Goal: Check status: Check status

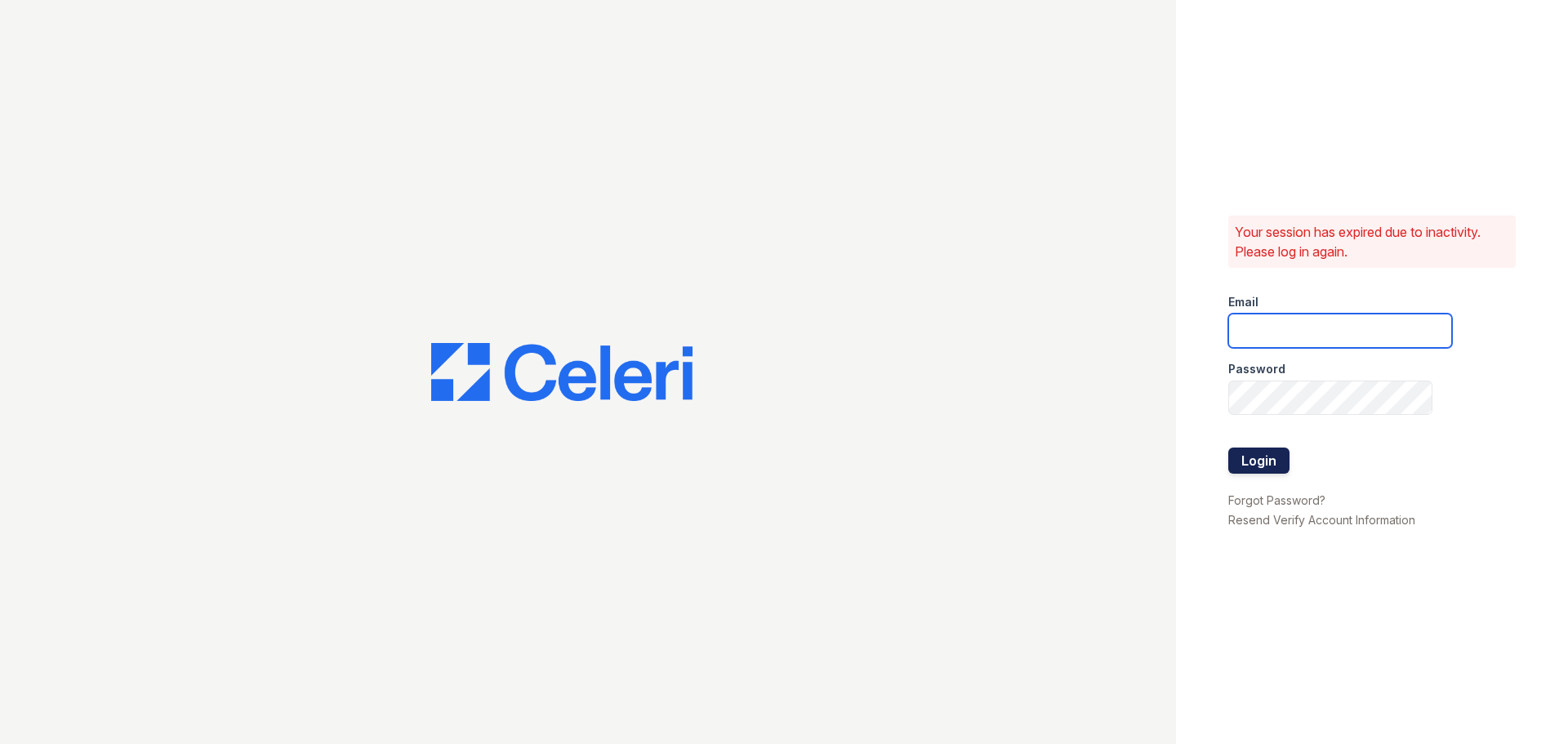
type input "[EMAIL_ADDRESS][DOMAIN_NAME]"
click at [1266, 462] on button "Login" at bounding box center [1258, 460] width 61 height 26
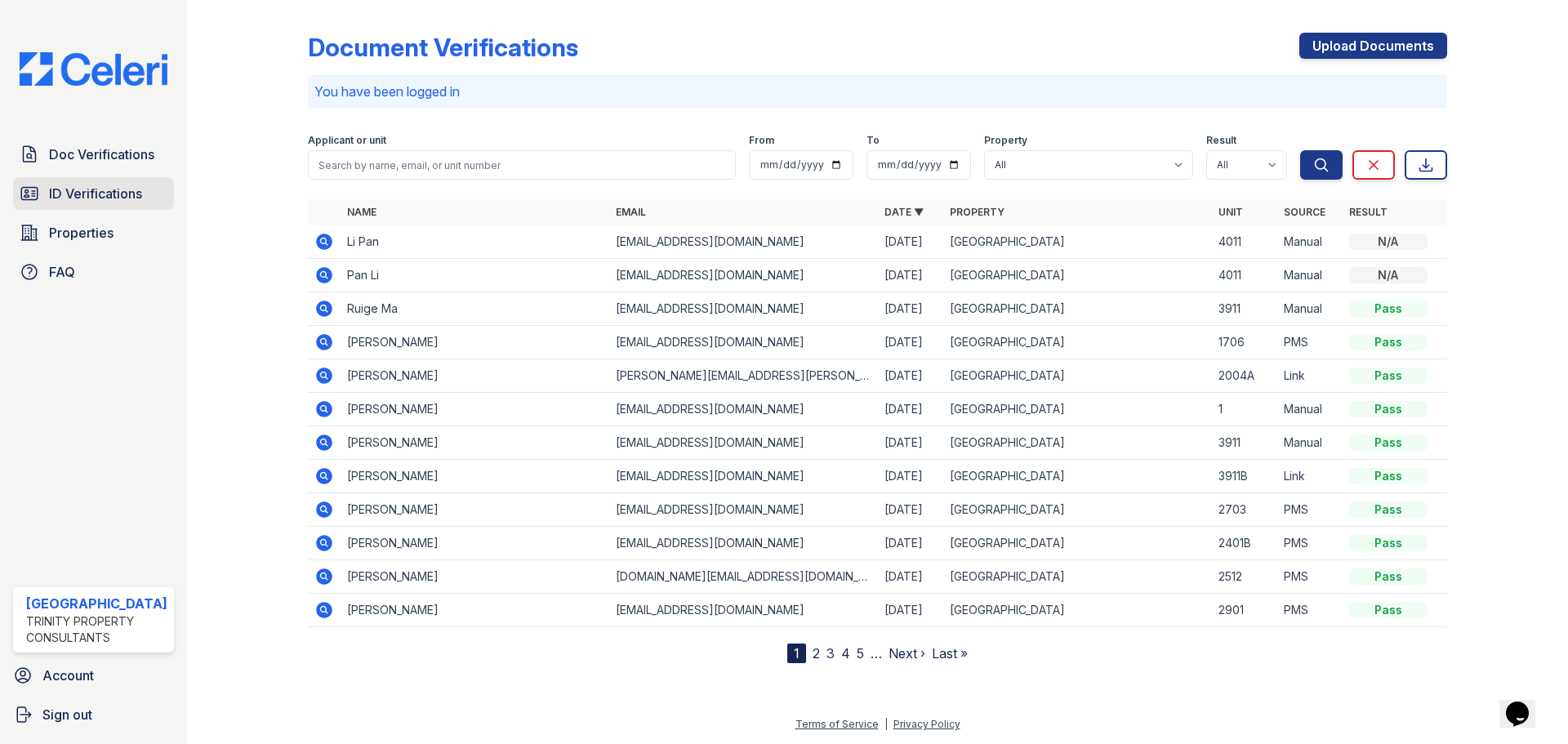
click at [109, 191] on span "ID Verifications" at bounding box center [96, 193] width 93 height 20
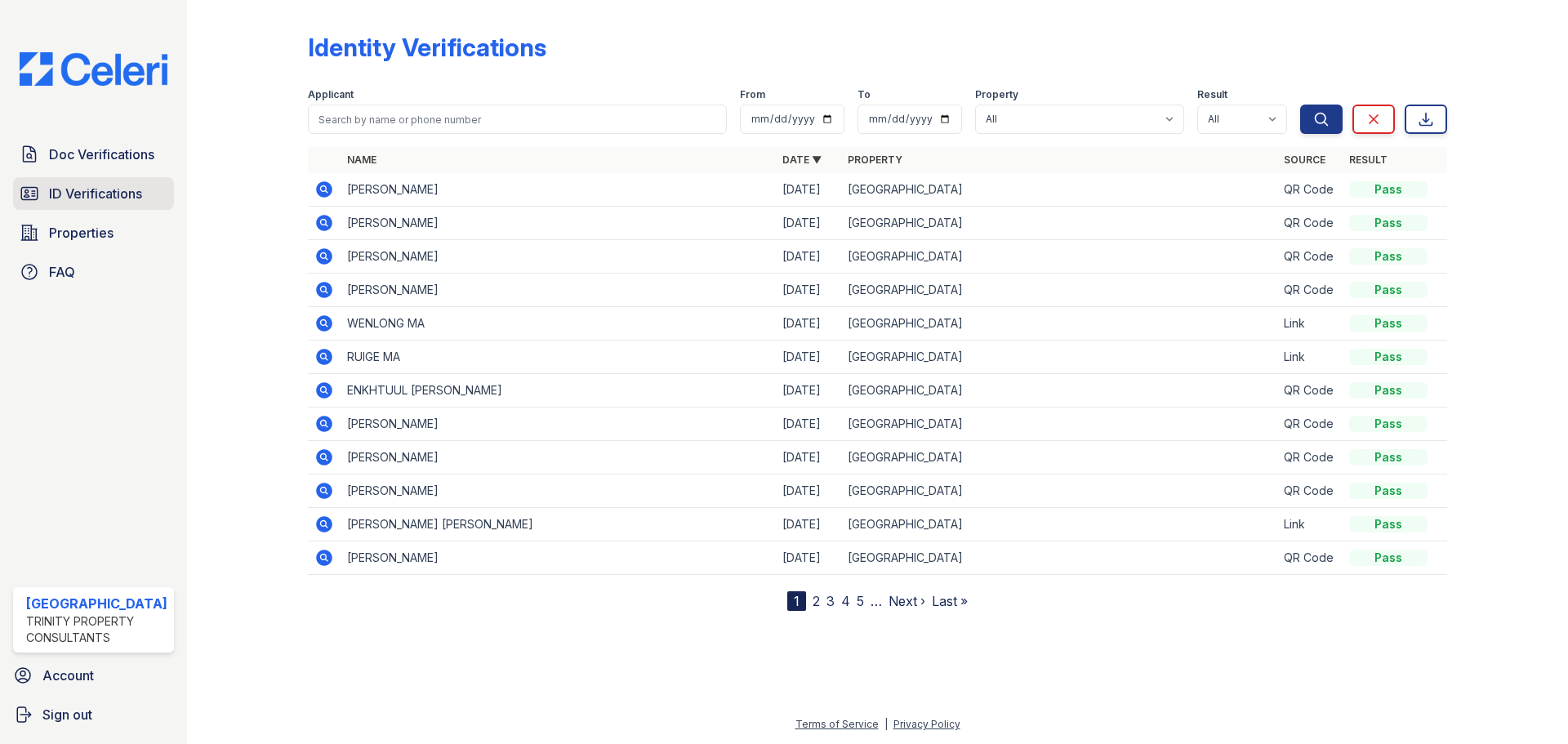
click at [84, 189] on span "ID Verifications" at bounding box center [96, 193] width 93 height 20
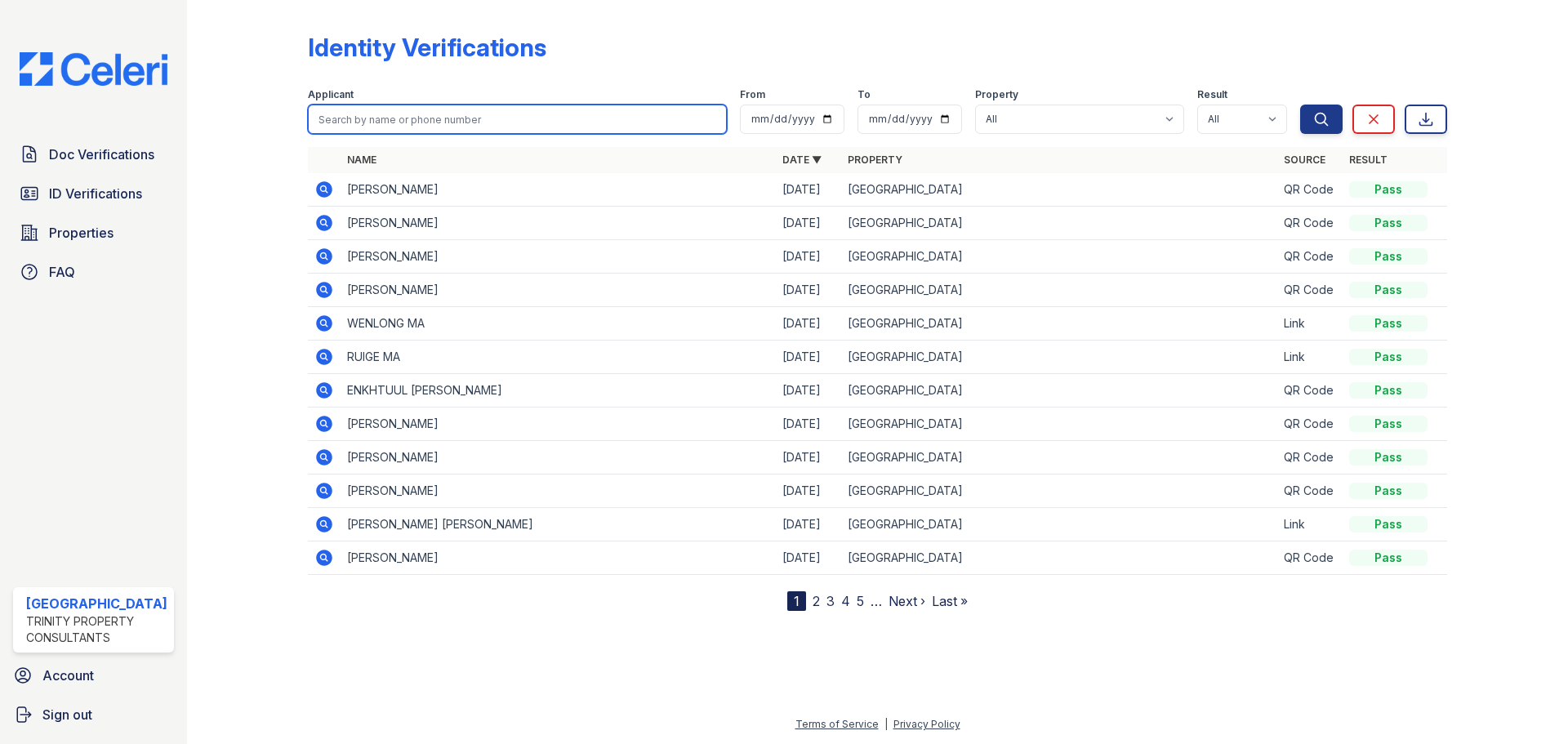
click at [361, 116] on input "search" at bounding box center [517, 119] width 419 height 29
type input "ajj"
click at [1301, 104] on button "Search" at bounding box center [1321, 119] width 42 height 29
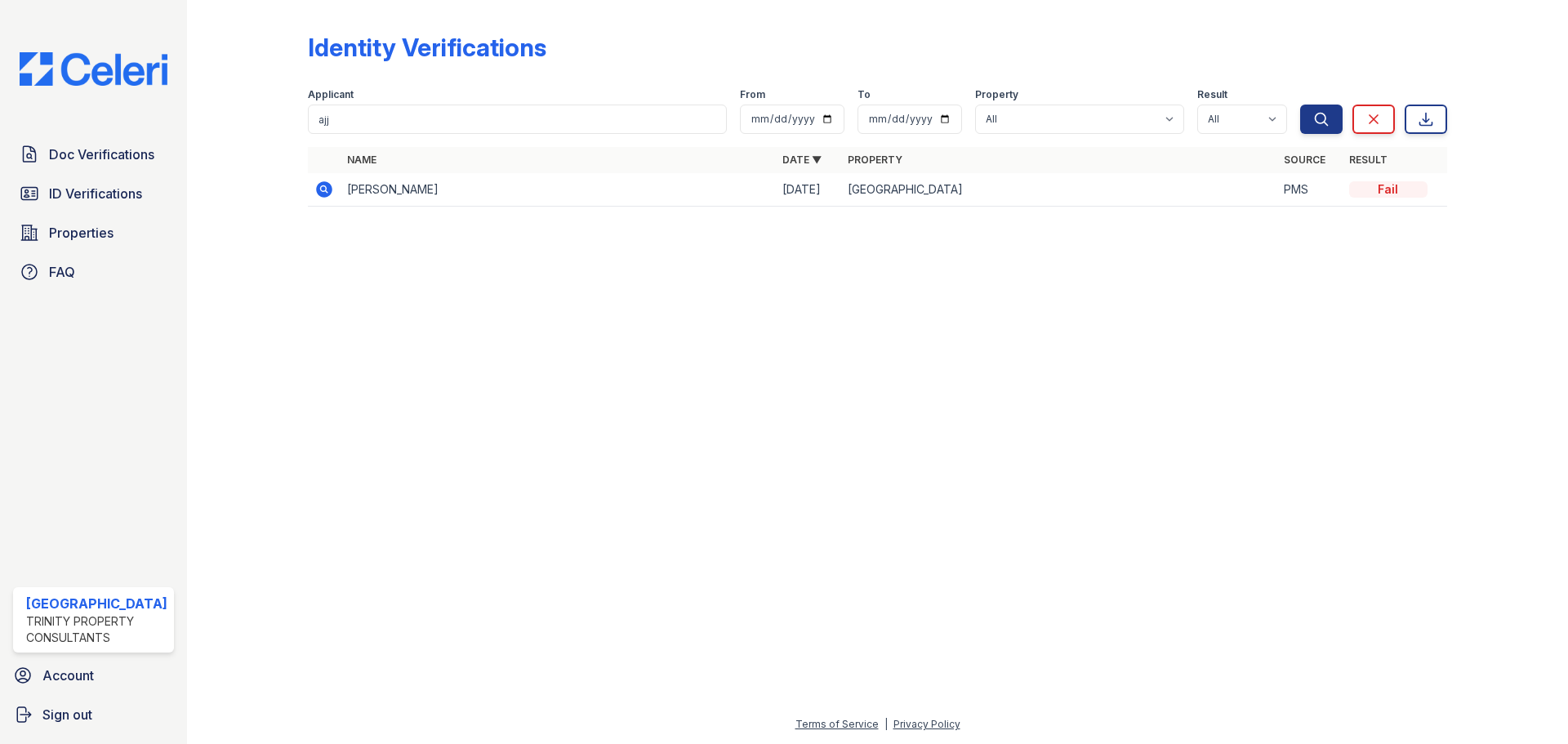
click at [322, 184] on icon at bounding box center [324, 189] width 20 height 20
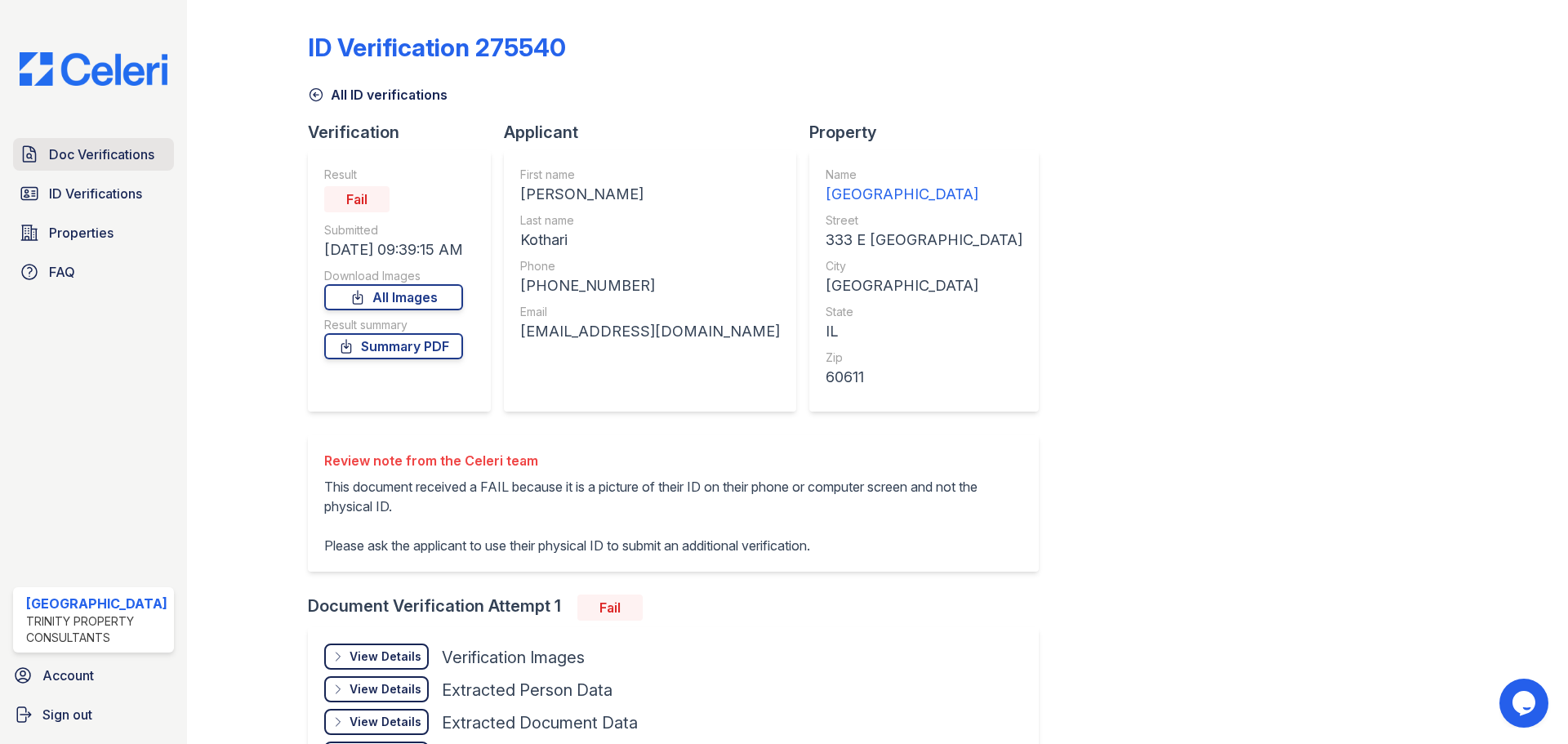
click at [70, 163] on span "Doc Verifications" at bounding box center [102, 154] width 105 height 20
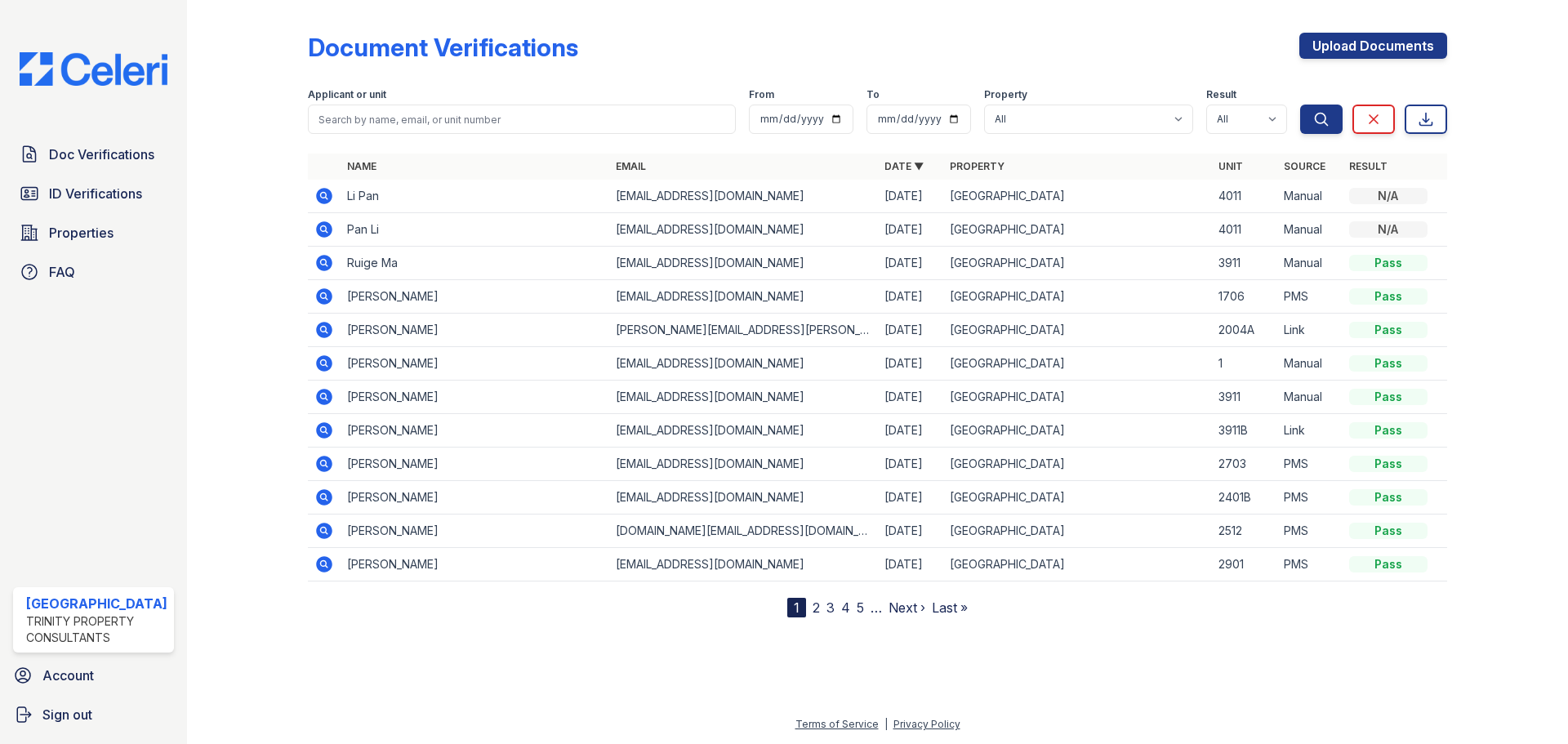
click at [1215, 657] on div at bounding box center [877, 678] width 1329 height 71
click at [86, 160] on span "Doc Verifications" at bounding box center [102, 154] width 105 height 20
click at [84, 193] on span "ID Verifications" at bounding box center [96, 193] width 93 height 20
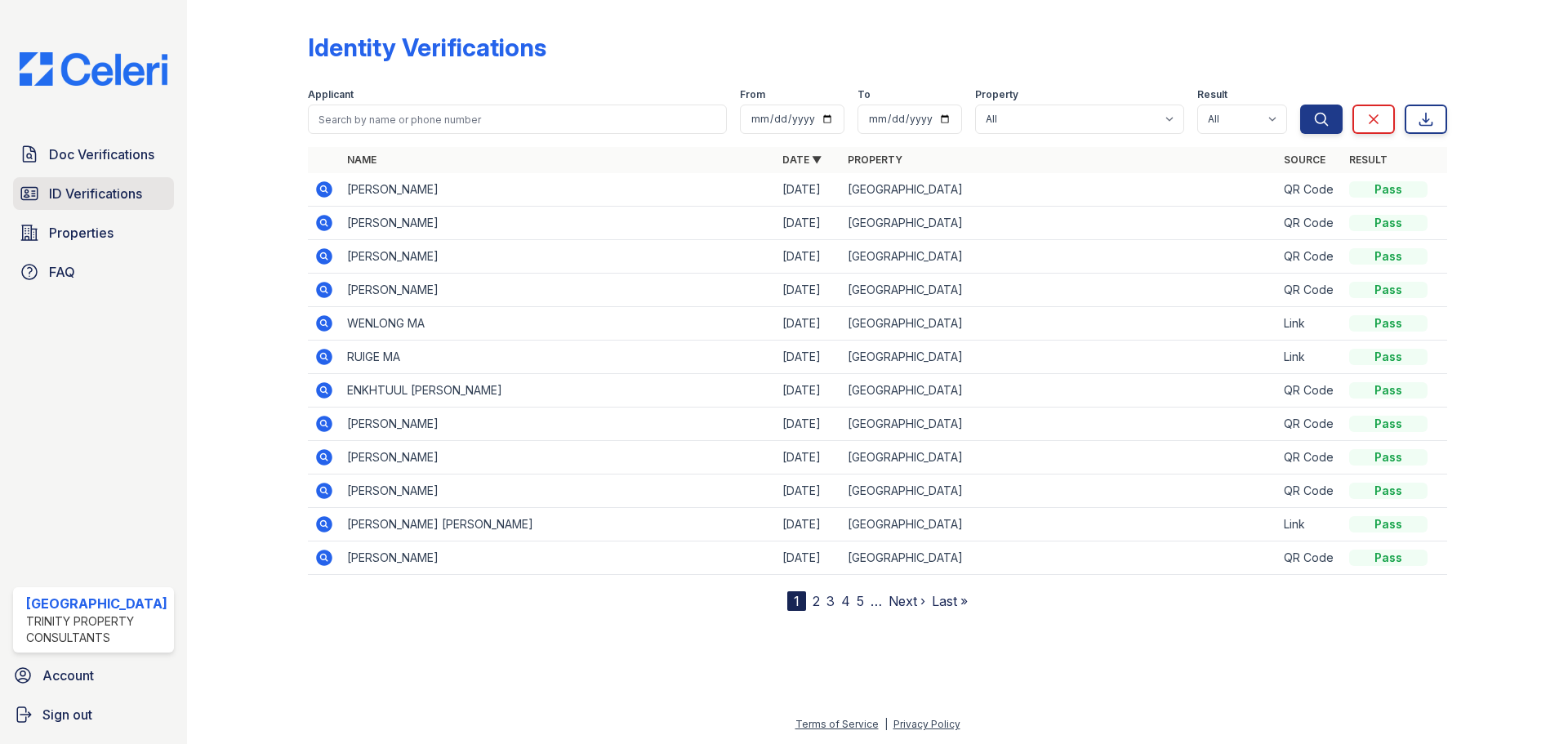
click at [76, 196] on span "ID Verifications" at bounding box center [96, 193] width 93 height 20
click at [317, 455] on icon at bounding box center [324, 457] width 16 height 16
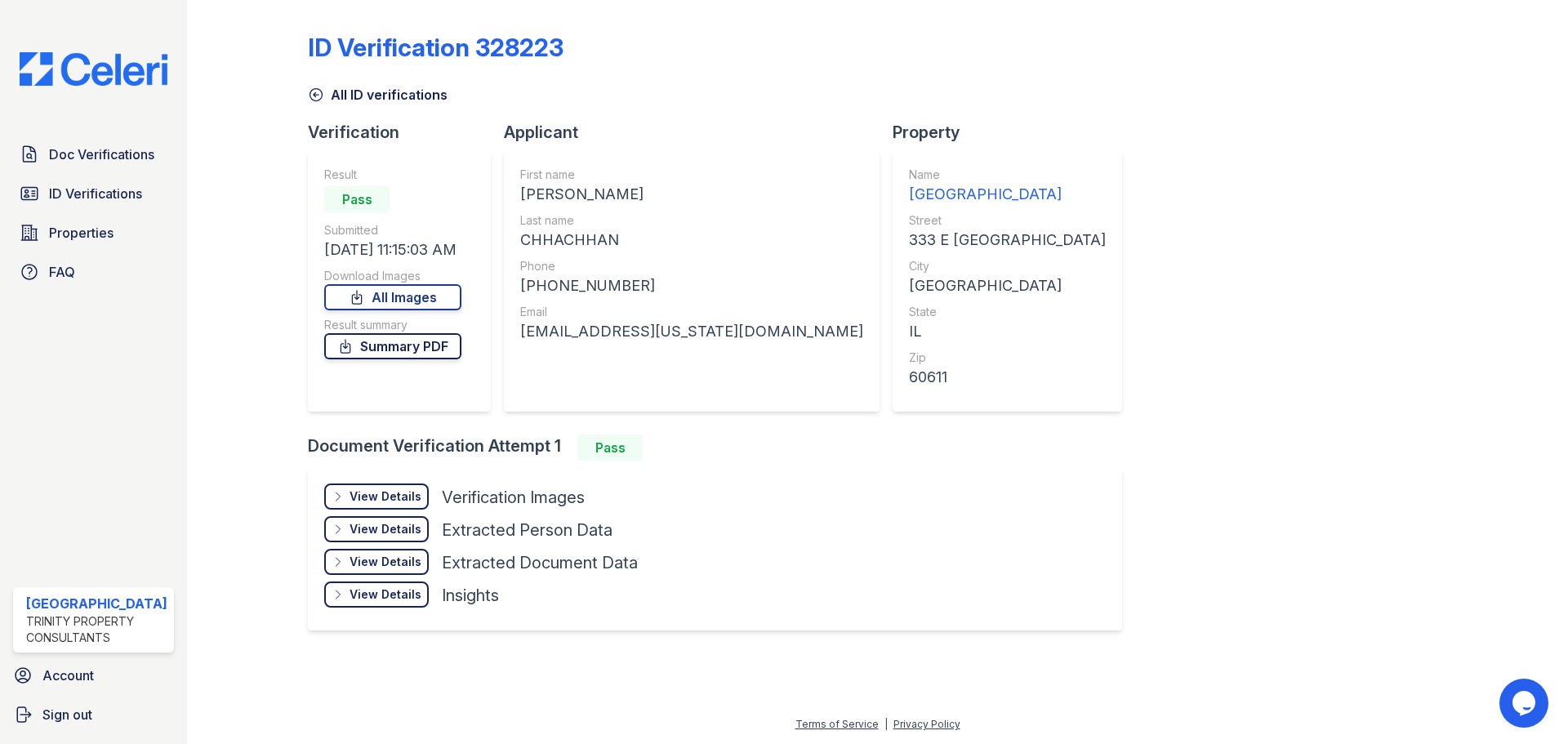
click at [380, 354] on link "Summary PDF" at bounding box center [392, 346] width 137 height 26
click at [400, 349] on link "Summary PDF" at bounding box center [392, 346] width 137 height 26
click at [77, 191] on span "ID Verifications" at bounding box center [96, 193] width 93 height 20
